Goal: Download file/media

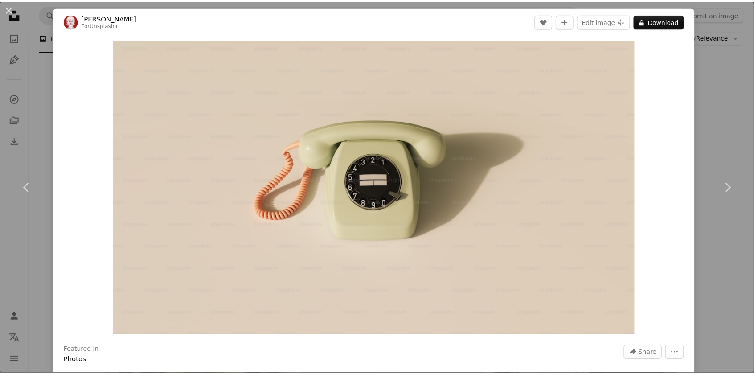
scroll to position [1514, 0]
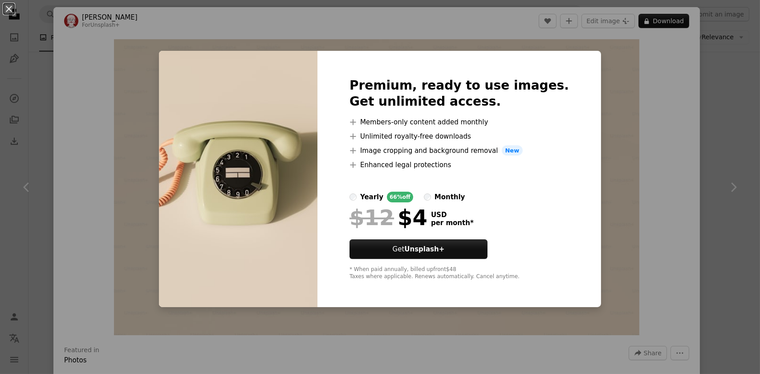
click at [439, 200] on label "monthly" at bounding box center [444, 197] width 41 height 11
click at [604, 215] on div "An X shape Premium, ready to use images. Get unlimited access. A plus sign Memb…" at bounding box center [380, 187] width 760 height 374
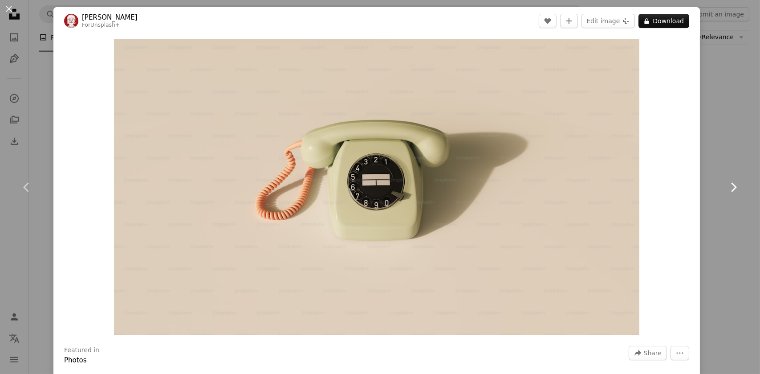
click at [714, 145] on link "Chevron right" at bounding box center [733, 187] width 53 height 86
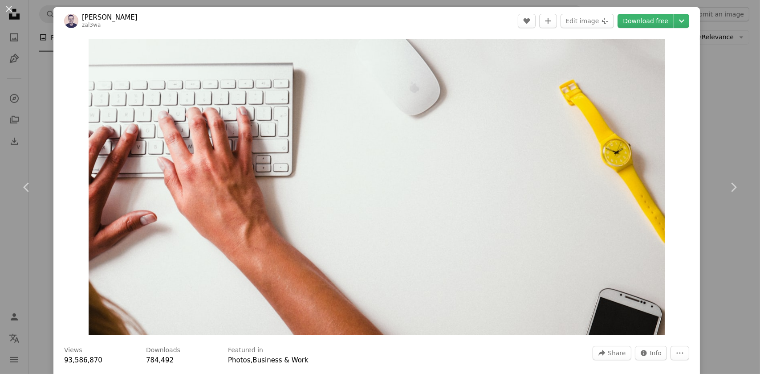
click at [709, 131] on div "An X shape Chevron left Chevron right [PERSON_NAME] zal3wa A heart A plus sign …" at bounding box center [380, 187] width 760 height 374
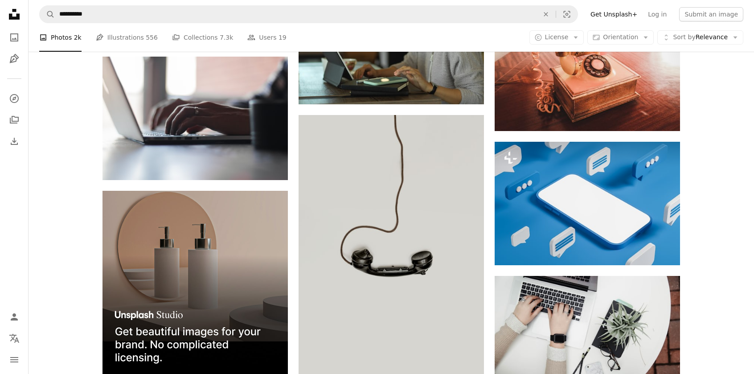
scroll to position [1470, 0]
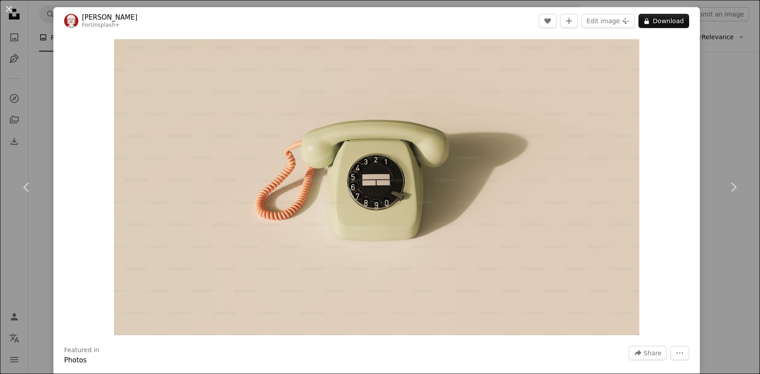
click at [724, 141] on div "An X shape Chevron left Chevron right [PERSON_NAME] For Unsplash+ A heart A plu…" at bounding box center [380, 187] width 760 height 374
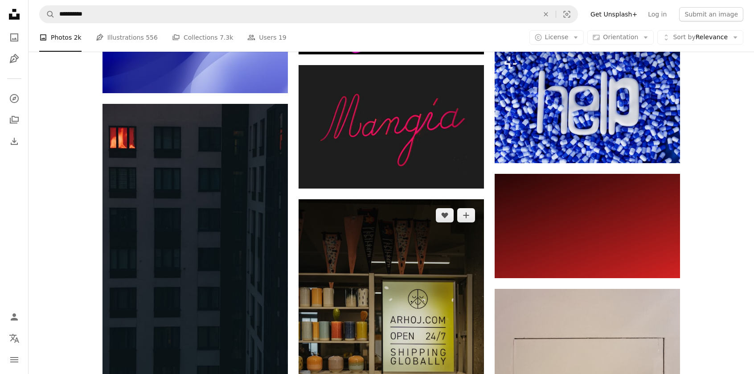
scroll to position [15144, 0]
